Goal: Task Accomplishment & Management: Manage account settings

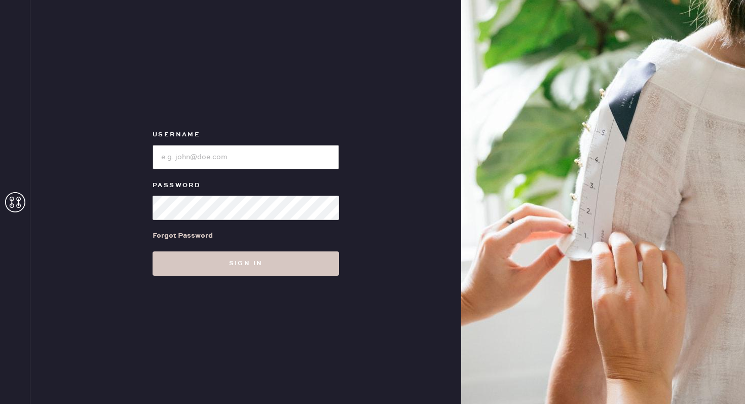
click at [207, 149] on input "loginName" at bounding box center [246, 157] width 187 height 24
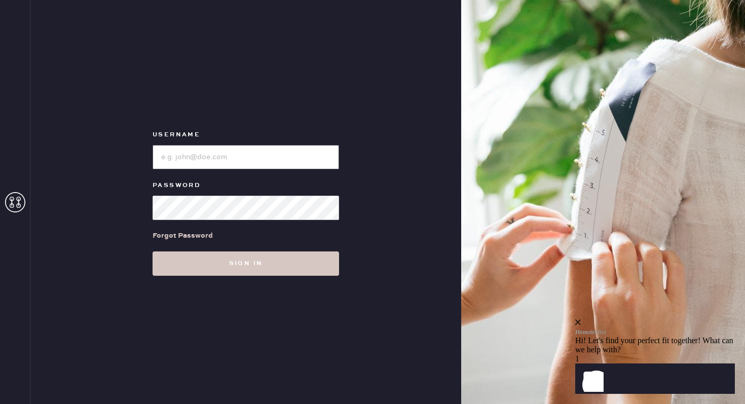
click at [190, 155] on input "loginName" at bounding box center [246, 157] width 187 height 24
drag, startPoint x: 190, startPoint y: 153, endPoint x: 410, endPoint y: -47, distance: 297.9
click at [410, 0] on html "Layer 1 Layer 1 Username Password Forgot Password Sign in Login" at bounding box center [372, 202] width 745 height 404
click at [233, 158] on input "loginName" at bounding box center [246, 157] width 187 height 24
click at [226, 160] on input "loginName" at bounding box center [246, 157] width 187 height 24
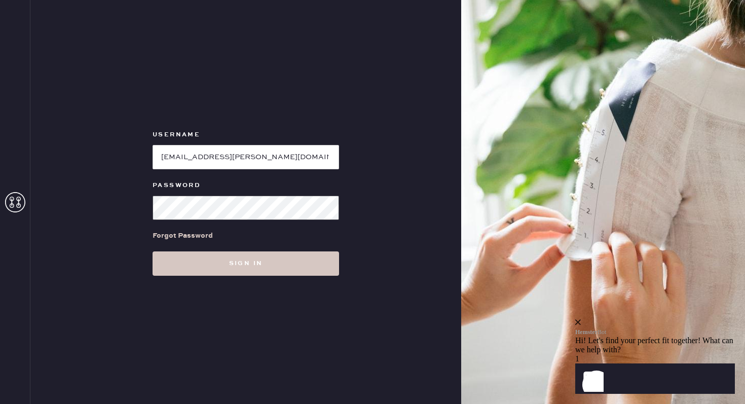
click at [153, 251] on button "Sign in" at bounding box center [246, 263] width 187 height 24
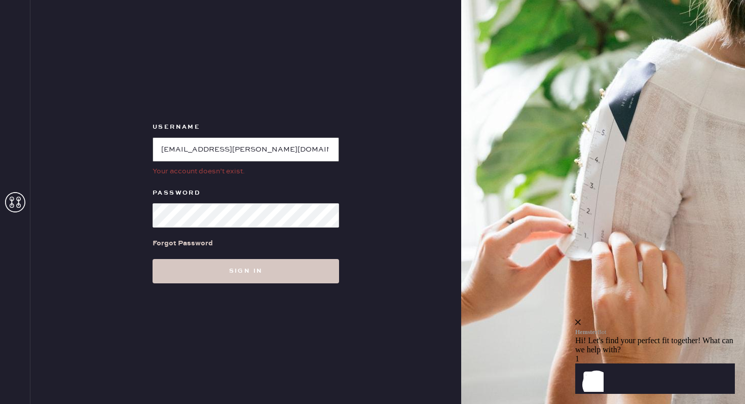
click at [205, 150] on input "loginName" at bounding box center [246, 149] width 187 height 24
click at [153, 259] on button "Sign in" at bounding box center [246, 271] width 187 height 24
click at [229, 151] on input "loginName" at bounding box center [246, 149] width 187 height 24
click at [153, 259] on button "Sign in" at bounding box center [246, 271] width 187 height 24
click at [273, 152] on input "loginName" at bounding box center [246, 149] width 187 height 24
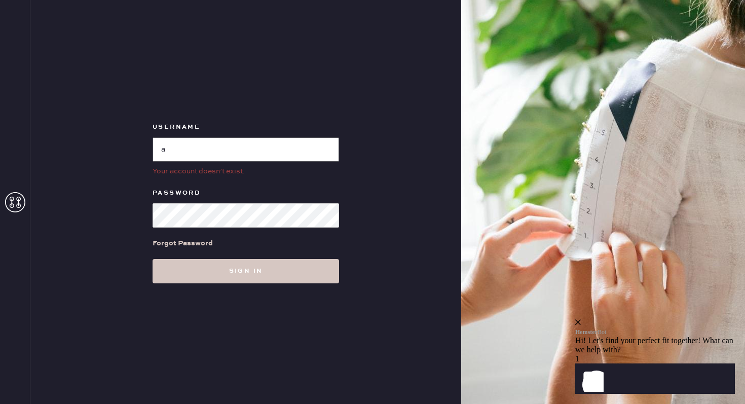
type input "[EMAIL_ADDRESS][PERSON_NAME][DOMAIN_NAME]"
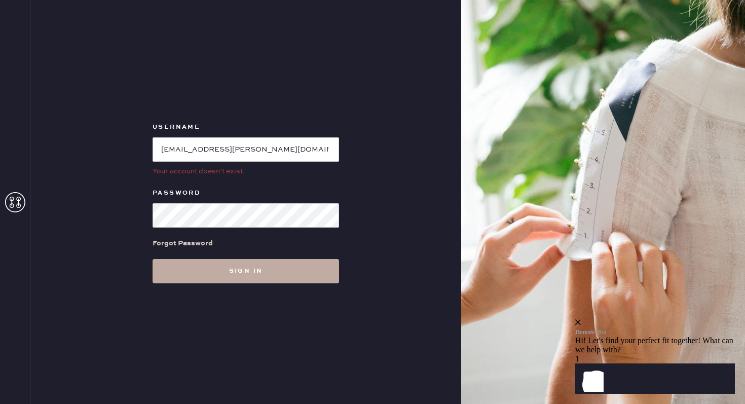
click at [256, 279] on button "Sign in" at bounding box center [246, 271] width 187 height 24
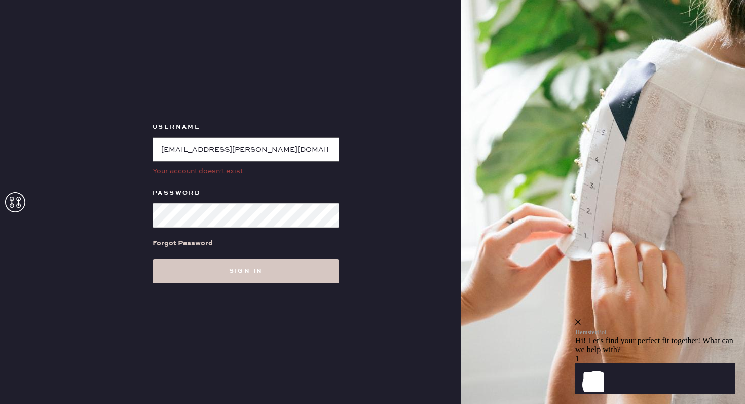
click at [260, 150] on input "loginName" at bounding box center [246, 149] width 187 height 24
click at [218, 149] on input "loginName" at bounding box center [246, 149] width 187 height 24
click at [205, 153] on input "loginName" at bounding box center [246, 149] width 187 height 24
